Goal: Check status: Check status

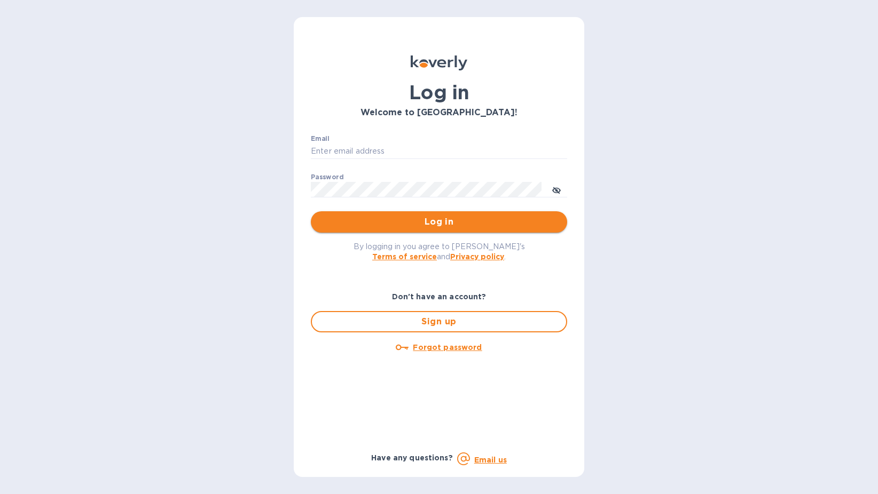
type input "[EMAIL_ADDRESS][DOMAIN_NAME]"
click at [416, 220] on span "Log in" at bounding box center [438, 222] width 239 height 13
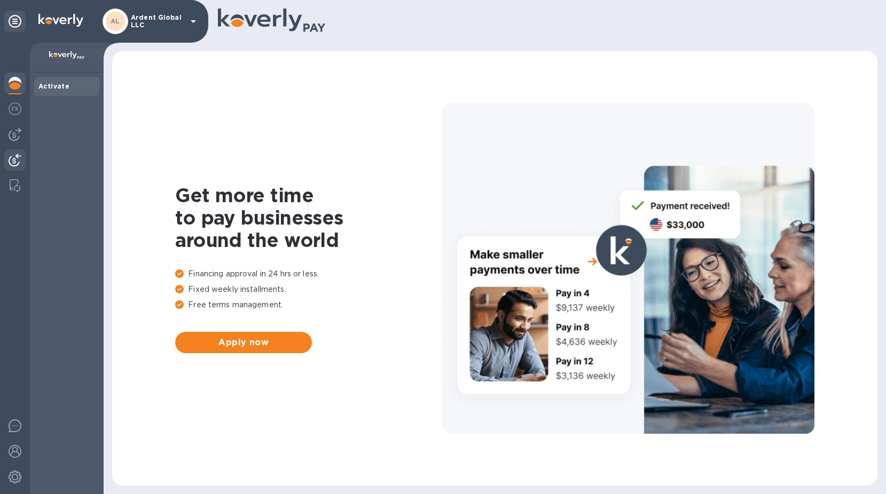
click at [9, 154] on img at bounding box center [15, 160] width 13 height 13
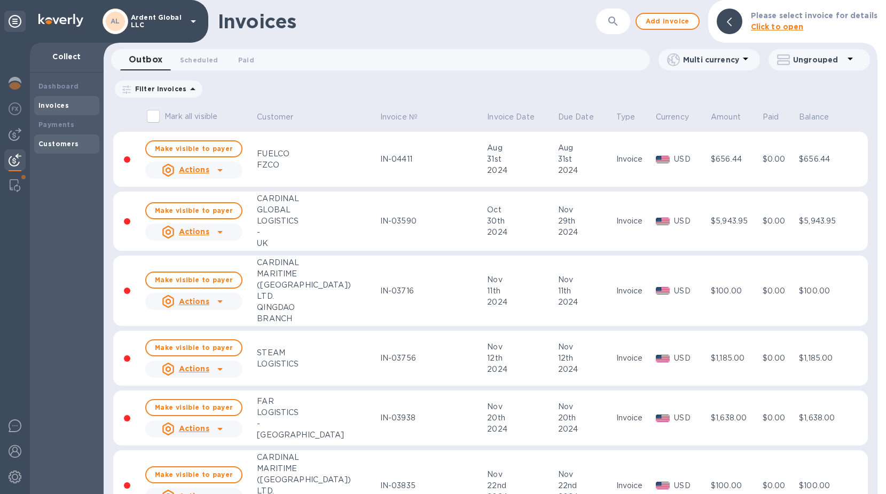
click at [55, 136] on div "Customers" at bounding box center [66, 144] width 65 height 19
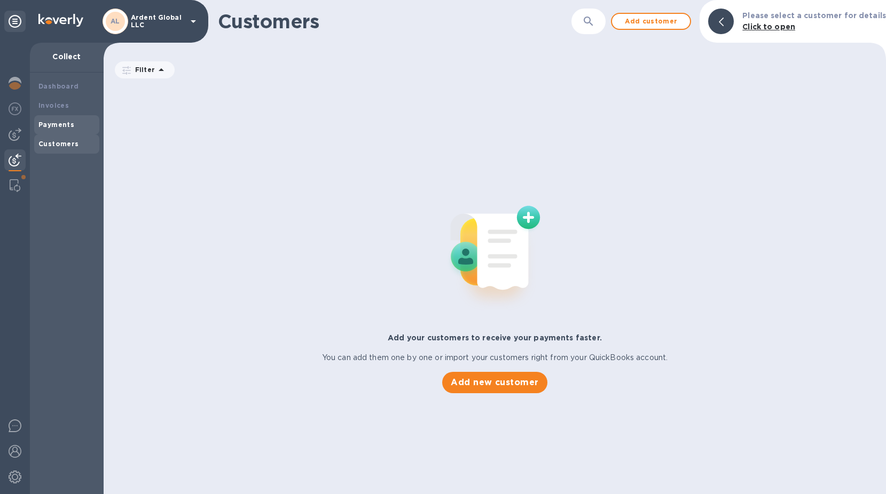
click at [52, 124] on b "Payments" at bounding box center [56, 125] width 36 height 8
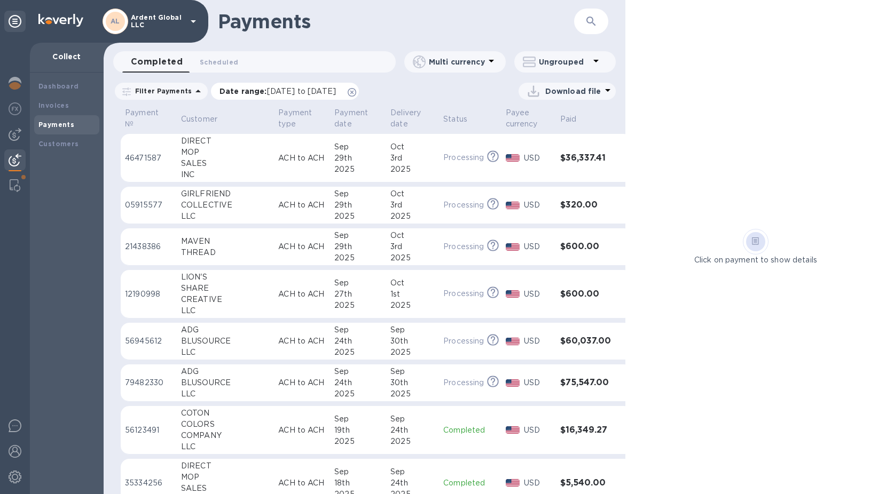
click at [356, 90] on icon at bounding box center [352, 92] width 9 height 9
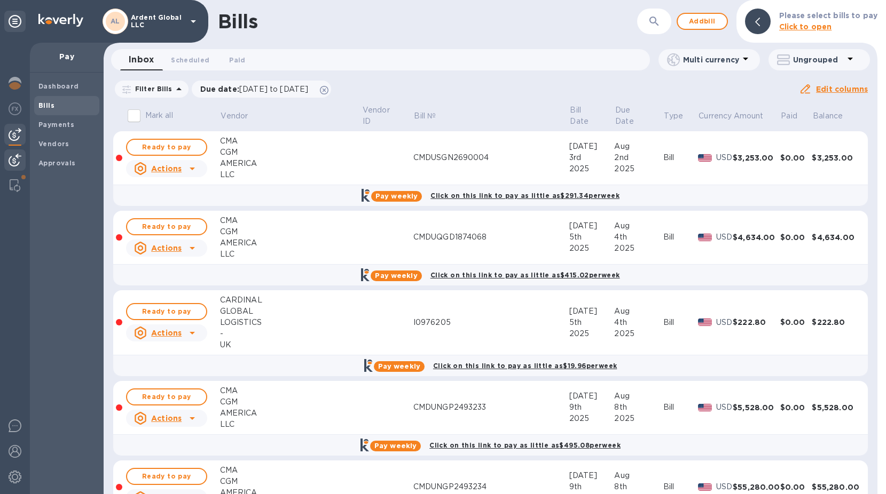
click at [21, 162] on img at bounding box center [15, 160] width 13 height 13
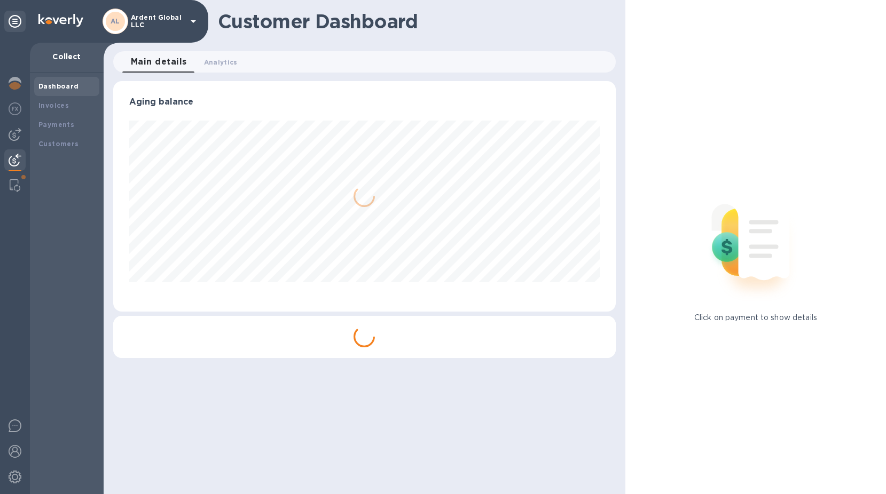
scroll to position [231, 502]
click at [62, 135] on div "Customers" at bounding box center [66, 144] width 65 height 19
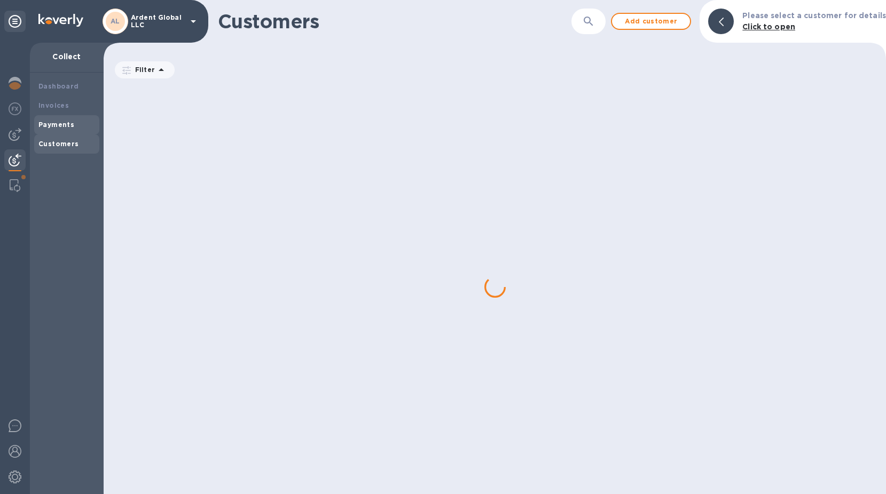
click at [62, 125] on b "Payments" at bounding box center [56, 125] width 36 height 8
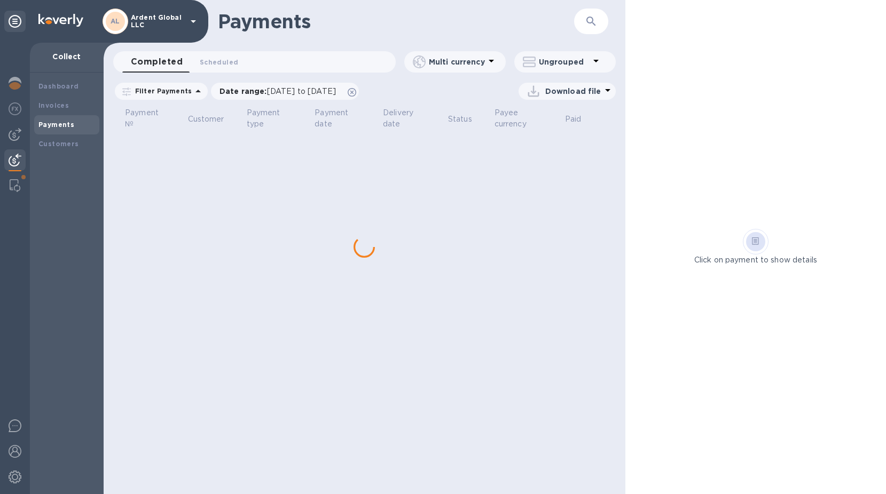
click at [376, 69] on div "Completed 0 Scheduled 0" at bounding box center [258, 61] width 273 height 21
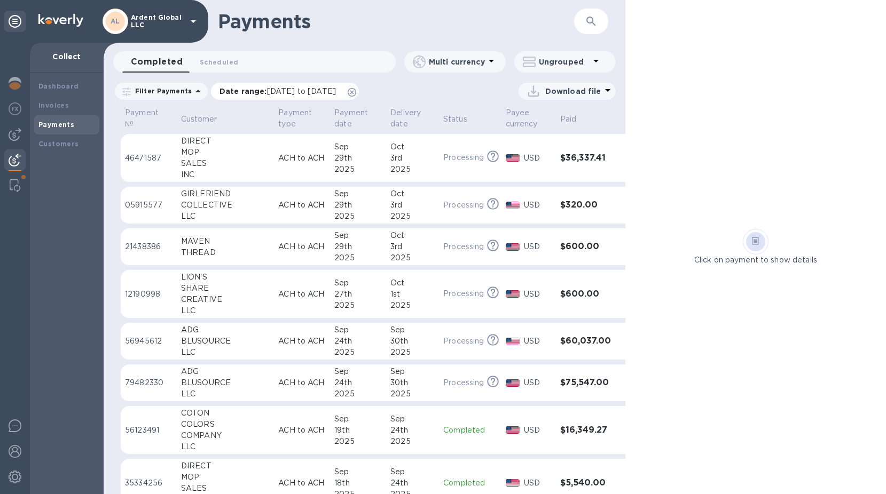
click at [356, 96] on icon at bounding box center [352, 92] width 9 height 9
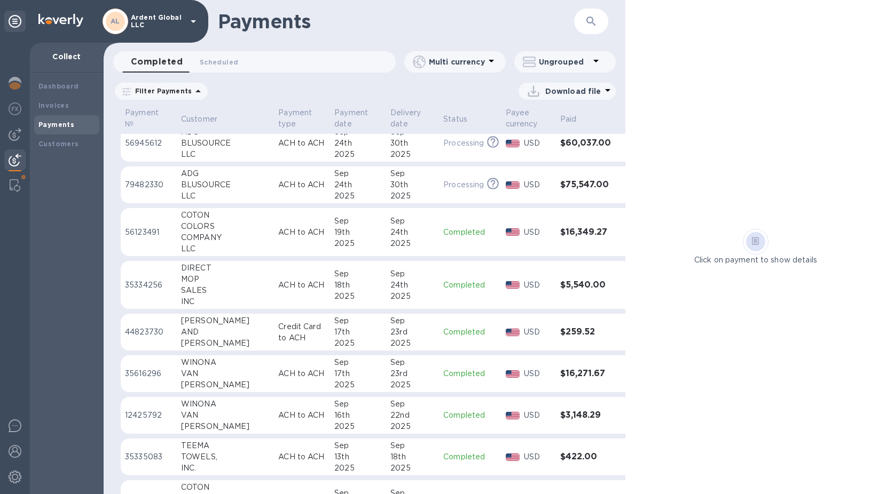
scroll to position [214, 0]
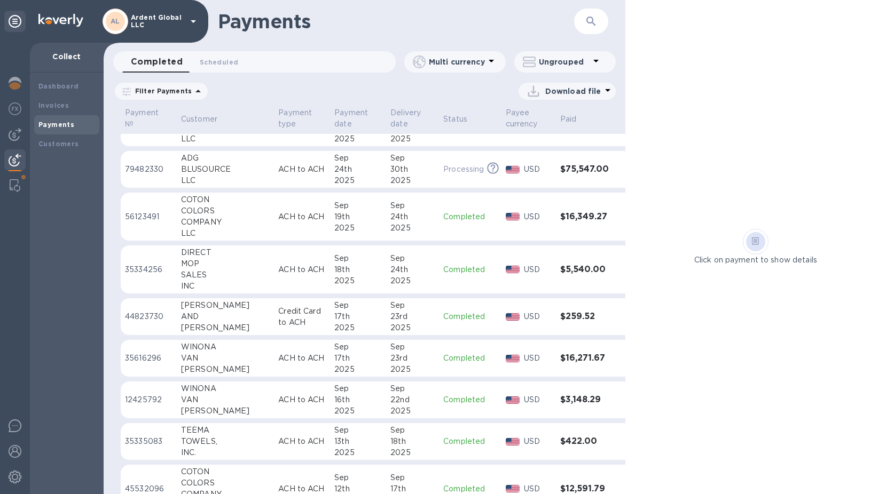
click at [278, 271] on p "ACH to ACH" at bounding box center [302, 269] width 48 height 11
